Goal: Task Accomplishment & Management: Use online tool/utility

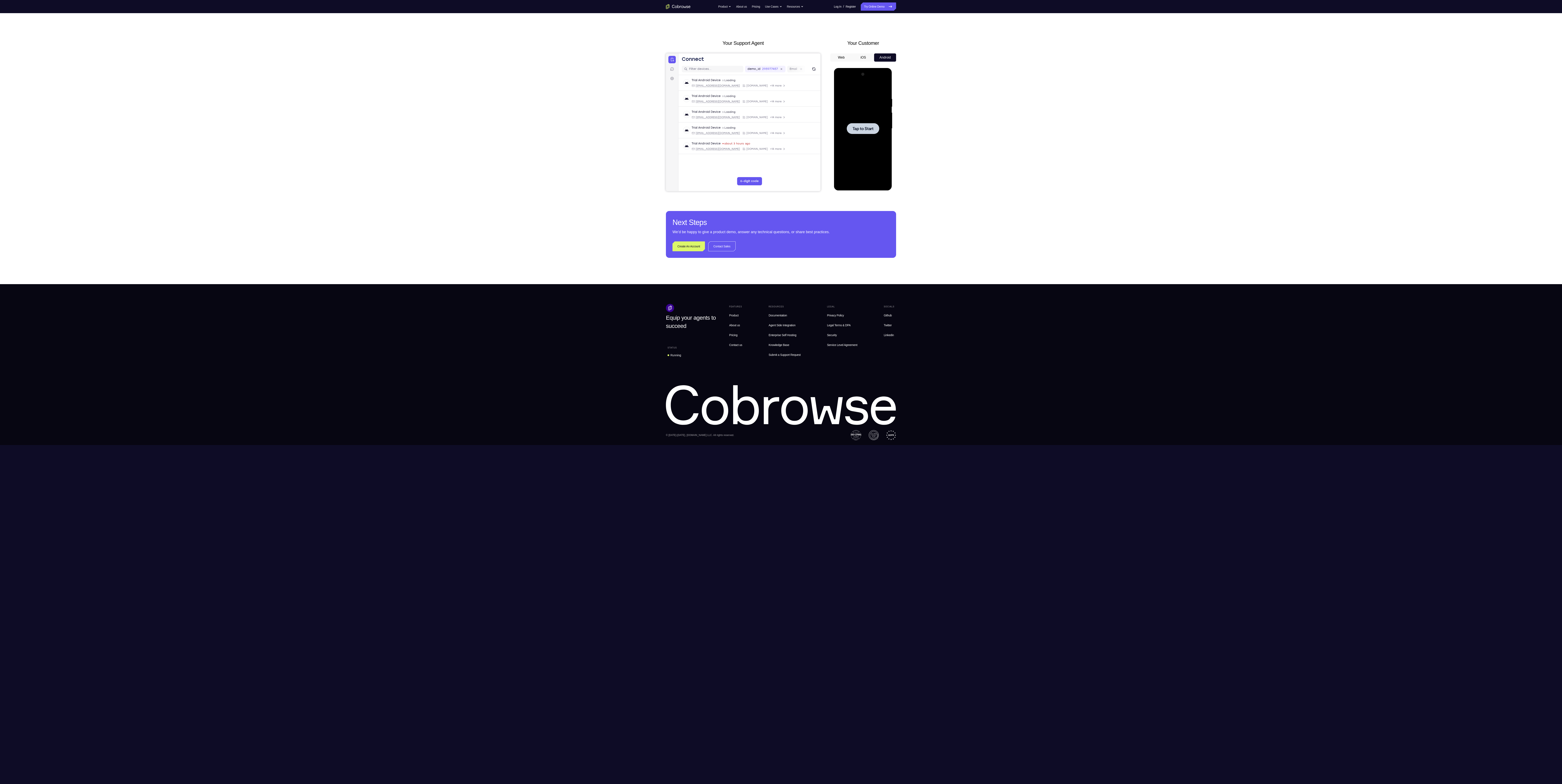
click at [868, 124] on div at bounding box center [863, 129] width 33 height 11
click at [862, 184] on div at bounding box center [862, 129] width 52 height 115
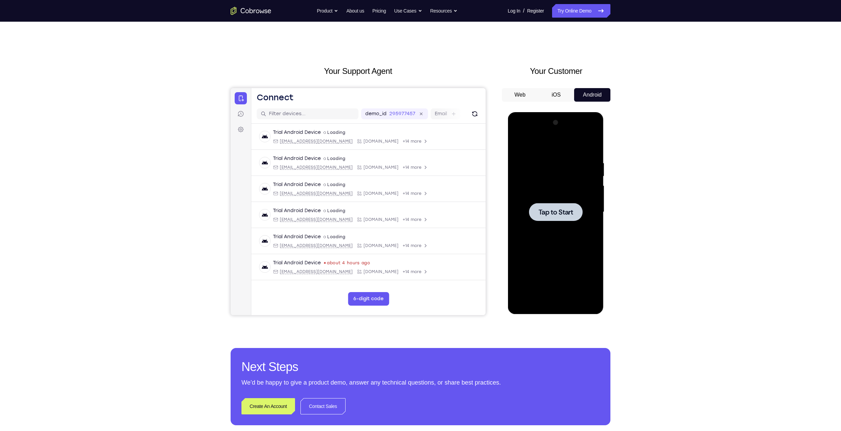
click at [564, 212] on span "Tap to Start" at bounding box center [555, 212] width 35 height 7
click at [555, 300] on div at bounding box center [554, 212] width 85 height 190
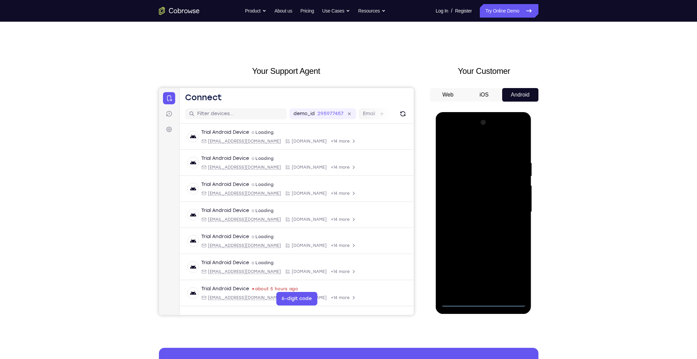
click at [510, 274] on div at bounding box center [483, 212] width 85 height 190
click at [483, 148] on div at bounding box center [483, 212] width 85 height 190
click at [512, 209] on div at bounding box center [483, 212] width 85 height 190
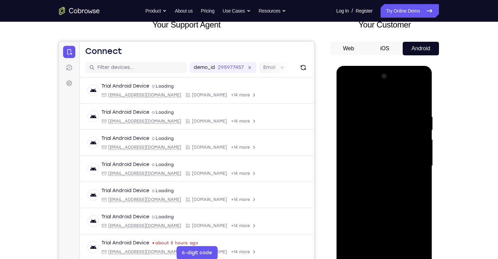
scroll to position [54, 0]
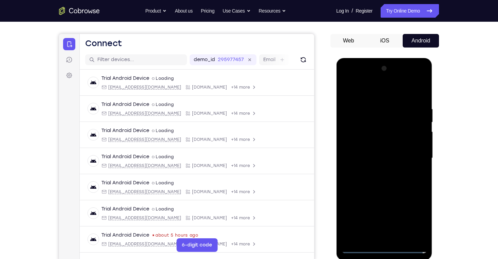
click at [378, 171] on div at bounding box center [383, 158] width 85 height 190
click at [381, 151] on div at bounding box center [383, 158] width 85 height 190
click at [384, 156] on div at bounding box center [383, 158] width 85 height 190
click at [389, 179] on div at bounding box center [383, 158] width 85 height 190
click at [393, 176] on div at bounding box center [383, 158] width 85 height 190
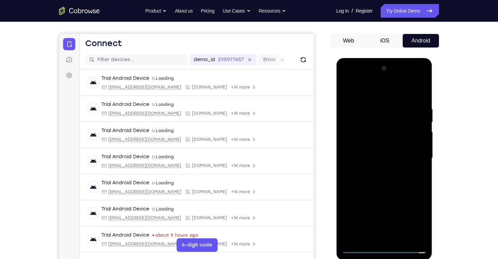
drag, startPoint x: 379, startPoint y: 91, endPoint x: 381, endPoint y: 76, distance: 15.4
click at [381, 77] on div at bounding box center [383, 158] width 85 height 190
click at [386, 181] on div at bounding box center [383, 158] width 85 height 190
click at [390, 179] on div at bounding box center [383, 158] width 85 height 190
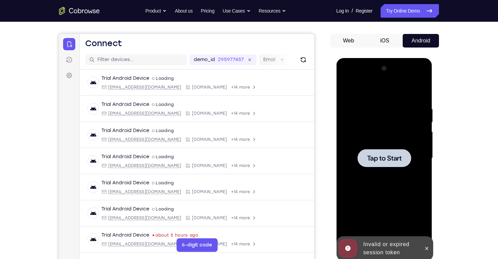
click at [387, 168] on div at bounding box center [383, 158] width 85 height 190
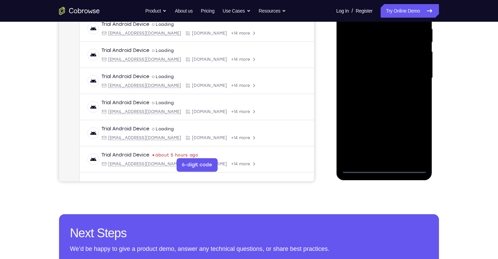
scroll to position [136, 0]
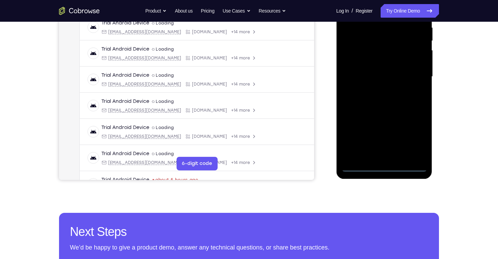
click at [385, 166] on div at bounding box center [383, 77] width 85 height 190
click at [413, 137] on div at bounding box center [383, 77] width 85 height 190
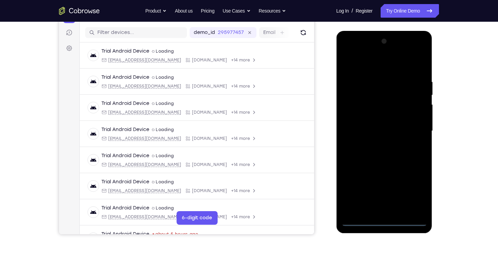
scroll to position [81, 0]
click at [375, 64] on div at bounding box center [383, 131] width 85 height 190
click at [414, 126] on div at bounding box center [383, 131] width 85 height 190
click at [377, 142] on div at bounding box center [383, 131] width 85 height 190
click at [386, 123] on div at bounding box center [383, 131] width 85 height 190
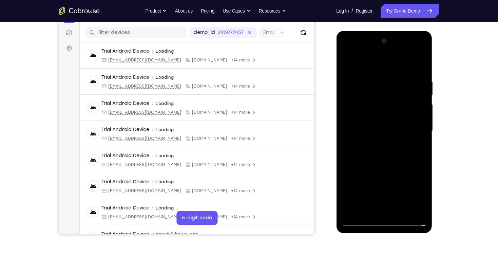
click at [391, 130] on div at bounding box center [383, 131] width 85 height 190
click at [393, 154] on div at bounding box center [383, 131] width 85 height 190
drag, startPoint x: 371, startPoint y: 65, endPoint x: 374, endPoint y: 45, distance: 20.2
click at [374, 45] on div at bounding box center [383, 131] width 85 height 190
click at [387, 148] on div at bounding box center [383, 131] width 85 height 190
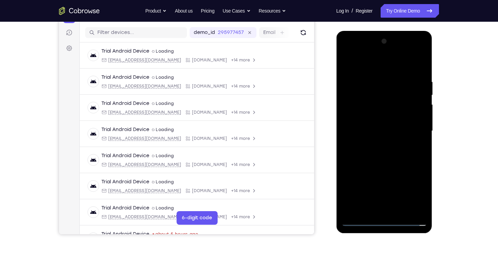
click at [392, 152] on div at bounding box center [383, 131] width 85 height 190
click at [394, 150] on div at bounding box center [383, 131] width 85 height 190
click at [382, 148] on div at bounding box center [383, 131] width 85 height 190
click at [416, 139] on div at bounding box center [383, 131] width 85 height 190
click at [416, 117] on div at bounding box center [383, 131] width 85 height 190
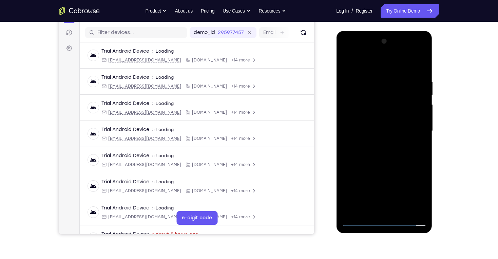
click at [389, 132] on div at bounding box center [383, 131] width 85 height 190
click at [390, 151] on div at bounding box center [383, 131] width 85 height 190
click at [387, 151] on div at bounding box center [383, 131] width 85 height 190
click at [382, 163] on div at bounding box center [383, 131] width 85 height 190
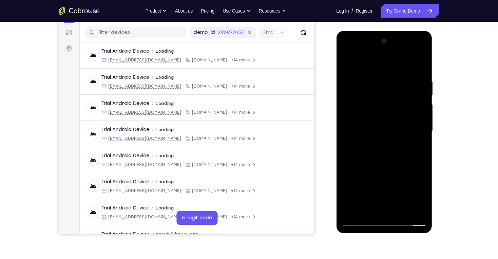
click at [380, 98] on div at bounding box center [383, 131] width 85 height 190
click at [399, 114] on div at bounding box center [383, 131] width 85 height 190
click at [386, 154] on div at bounding box center [383, 131] width 85 height 190
click at [348, 63] on div at bounding box center [383, 131] width 85 height 190
click at [388, 168] on div at bounding box center [383, 131] width 85 height 190
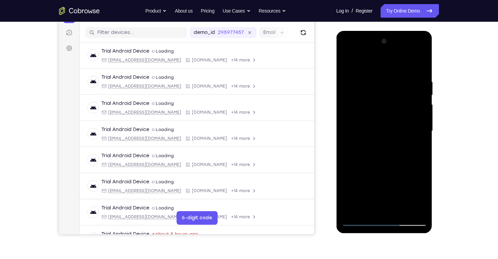
click at [395, 212] on div at bounding box center [383, 131] width 85 height 190
click at [382, 125] on div at bounding box center [383, 131] width 85 height 190
click at [380, 152] on div at bounding box center [383, 131] width 85 height 190
click at [387, 96] on div at bounding box center [383, 131] width 85 height 190
drag, startPoint x: 383, startPoint y: 99, endPoint x: 361, endPoint y: 95, distance: 23.1
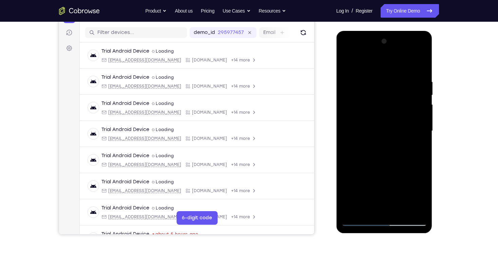
click at [361, 95] on div at bounding box center [383, 131] width 85 height 190
click at [391, 158] on div at bounding box center [383, 131] width 85 height 190
click at [417, 213] on div at bounding box center [383, 131] width 85 height 190
click at [346, 62] on div at bounding box center [383, 131] width 85 height 190
drag, startPoint x: 368, startPoint y: 183, endPoint x: 369, endPoint y: 163, distance: 19.7
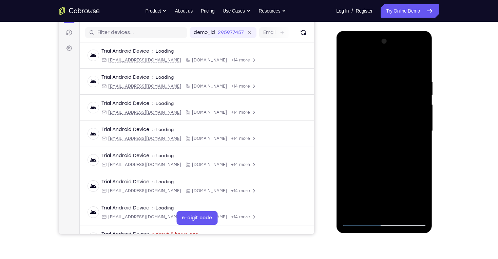
click at [369, 163] on div at bounding box center [383, 131] width 85 height 190
click at [370, 153] on div at bounding box center [383, 131] width 85 height 190
click at [347, 63] on div at bounding box center [383, 131] width 85 height 190
drag, startPoint x: 379, startPoint y: 181, endPoint x: 381, endPoint y: 153, distance: 27.5
click at [381, 153] on div at bounding box center [383, 131] width 85 height 190
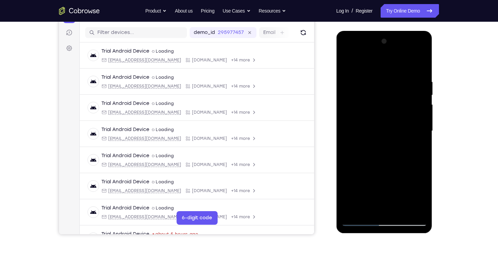
drag, startPoint x: 380, startPoint y: 94, endPoint x: 382, endPoint y: 142, distance: 48.5
click at [382, 142] on div at bounding box center [383, 131] width 85 height 190
click at [389, 97] on div at bounding box center [383, 131] width 85 height 190
click at [386, 143] on div at bounding box center [383, 131] width 85 height 190
click at [378, 100] on div at bounding box center [383, 131] width 85 height 190
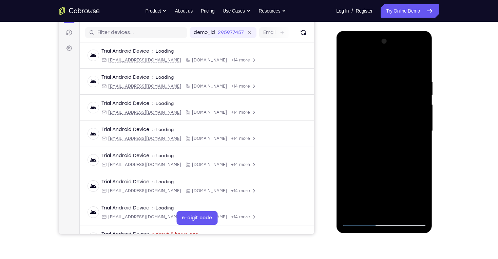
click at [382, 127] on div at bounding box center [383, 131] width 85 height 190
click at [374, 113] on div at bounding box center [383, 131] width 85 height 190
click at [417, 71] on div at bounding box center [383, 131] width 85 height 190
click at [420, 70] on div at bounding box center [383, 131] width 85 height 190
click at [379, 129] on div at bounding box center [383, 131] width 85 height 190
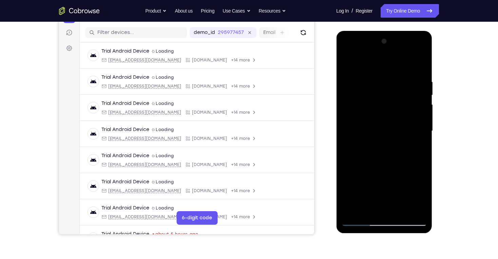
click at [389, 112] on div at bounding box center [383, 131] width 85 height 190
drag, startPoint x: 374, startPoint y: 100, endPoint x: 359, endPoint y: 98, distance: 14.7
click at [359, 98] on div at bounding box center [383, 131] width 85 height 190
click at [388, 122] on div at bounding box center [383, 131] width 85 height 190
click at [378, 123] on div at bounding box center [383, 131] width 85 height 190
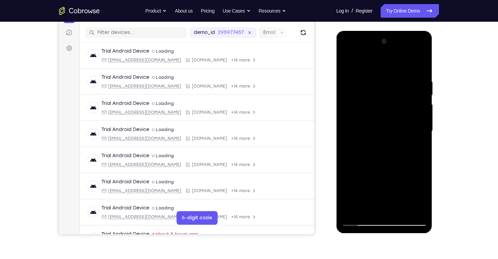
drag, startPoint x: 392, startPoint y: 116, endPoint x: 395, endPoint y: 89, distance: 26.7
click at [395, 89] on div at bounding box center [383, 131] width 85 height 190
click at [370, 111] on div at bounding box center [383, 131] width 85 height 190
click at [389, 136] on div at bounding box center [383, 131] width 85 height 190
drag, startPoint x: 370, startPoint y: 65, endPoint x: 374, endPoint y: 48, distance: 17.4
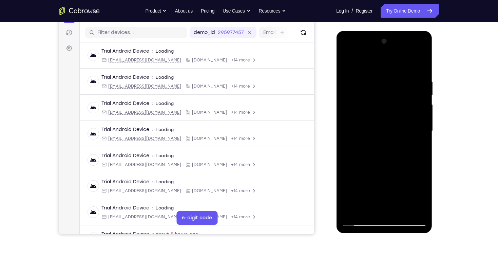
click at [374, 48] on div at bounding box center [383, 131] width 85 height 190
click at [416, 204] on div at bounding box center [383, 131] width 85 height 190
click at [362, 222] on div at bounding box center [383, 131] width 85 height 190
click at [361, 221] on div at bounding box center [383, 131] width 85 height 190
click at [399, 211] on div at bounding box center [383, 131] width 85 height 190
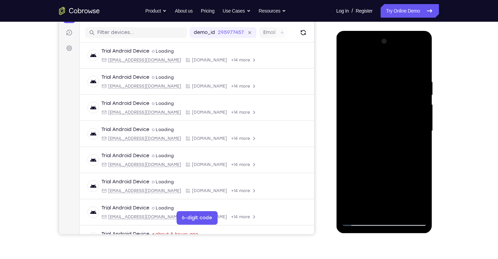
click at [386, 167] on div at bounding box center [383, 131] width 85 height 190
click at [398, 129] on div at bounding box center [383, 131] width 85 height 190
click at [347, 65] on div at bounding box center [383, 131] width 85 height 190
click at [382, 126] on div at bounding box center [383, 131] width 85 height 190
